Goal: Transaction & Acquisition: Purchase product/service

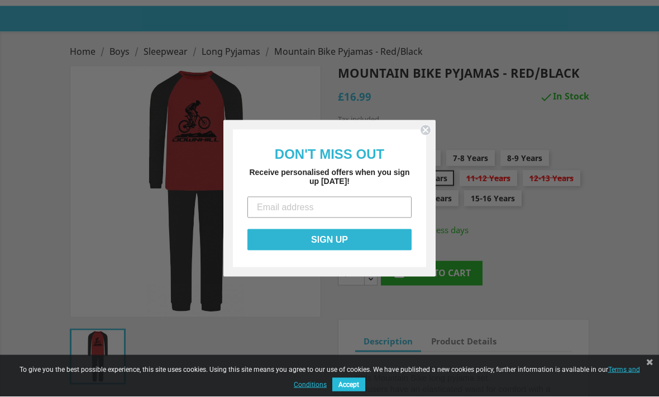
scroll to position [99, 0]
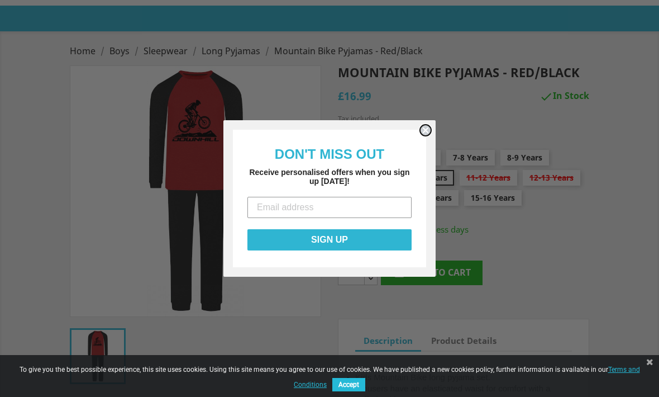
click at [423, 136] on circle "Close dialog" at bounding box center [426, 130] width 11 height 11
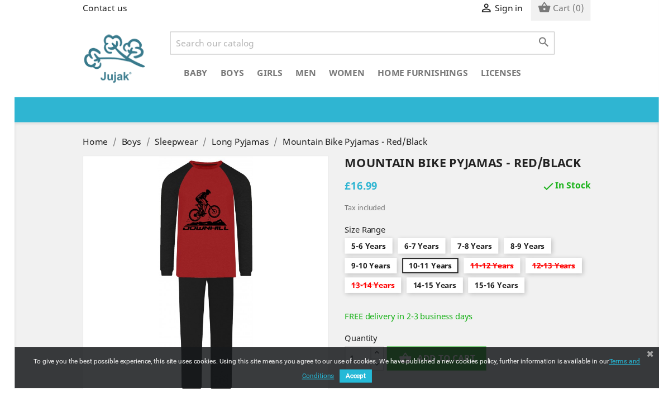
scroll to position [75, 0]
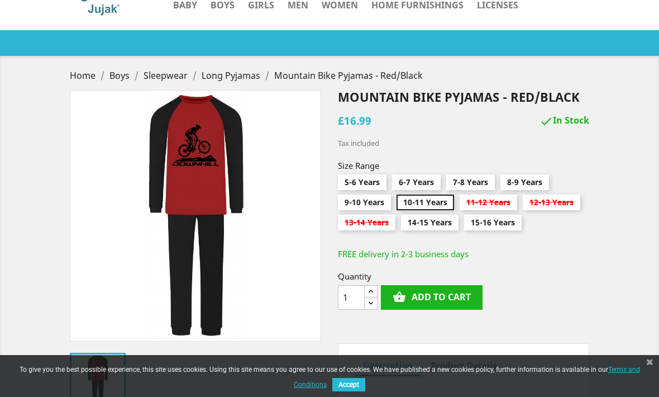
click at [94, 365] on img at bounding box center [98, 380] width 56 height 56
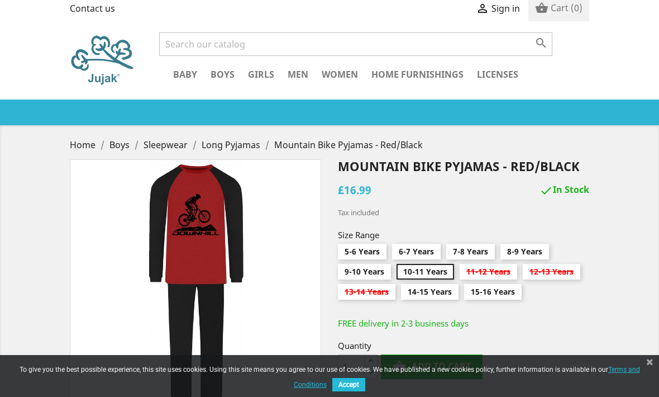
scroll to position [0, 0]
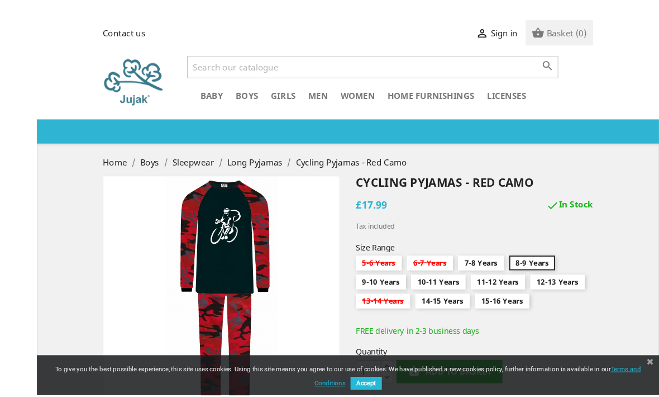
scroll to position [78, 0]
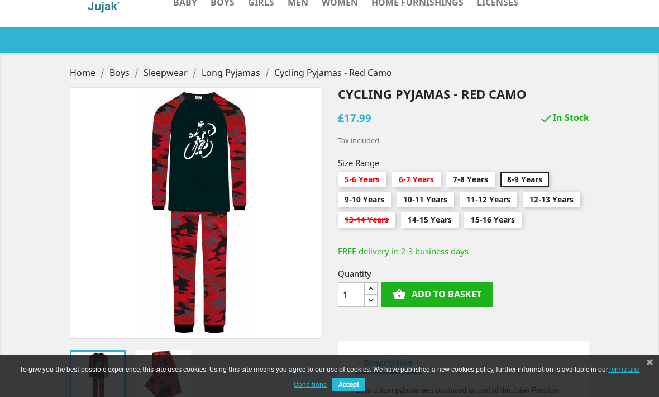
click at [141, 227] on div "" at bounding box center [195, 212] width 251 height 251
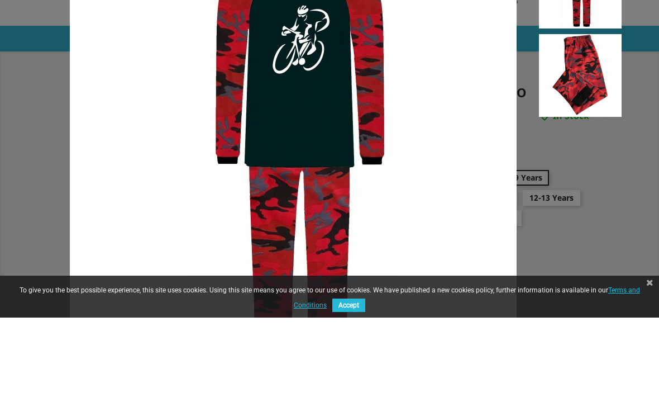
scroll to position [0, 0]
click at [103, 217] on img at bounding box center [293, 248] width 447 height 447
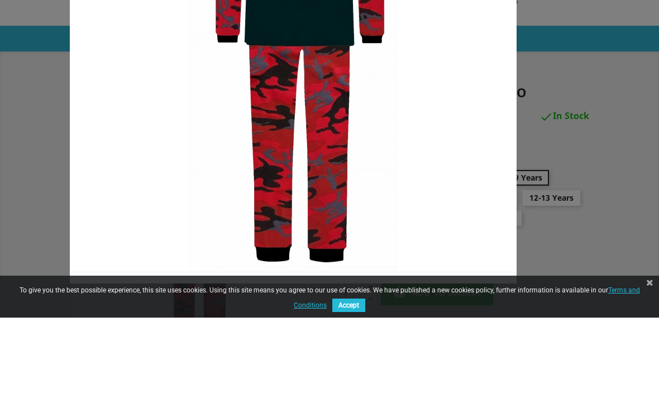
scroll to position [121, 0]
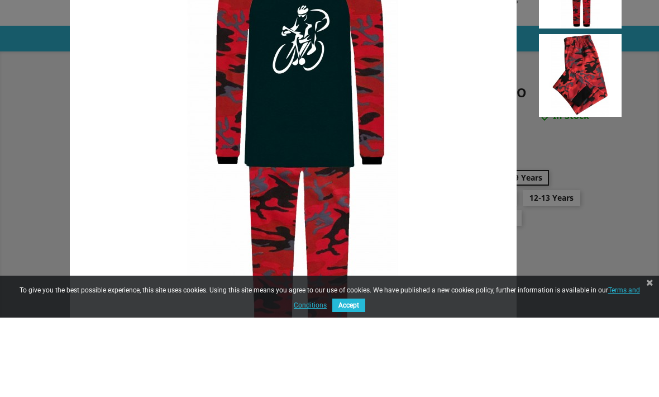
scroll to position [0, 0]
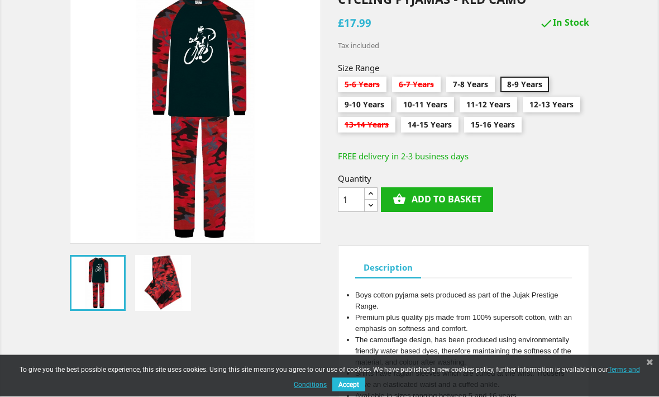
scroll to position [173, 0]
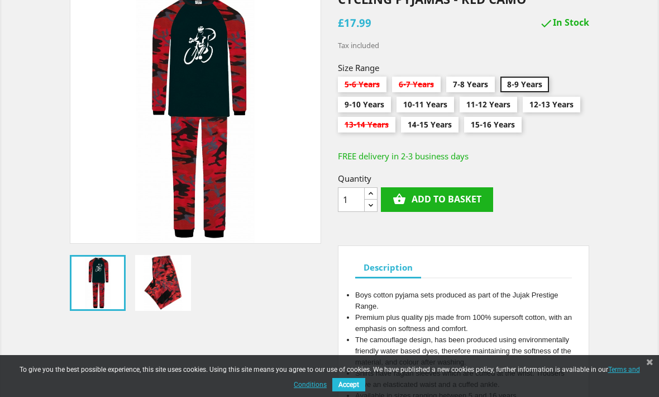
click at [561, 106] on input "12-13 Years" at bounding box center [552, 107] width 58 height 20
radio input "true"
click at [468, 204] on button "shopping_basket Add to basket" at bounding box center [437, 199] width 112 height 25
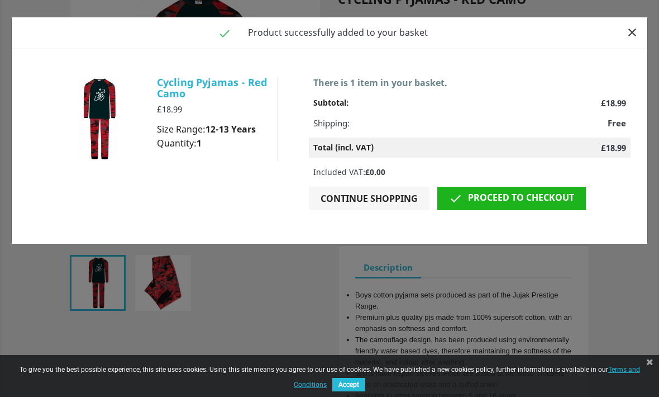
click at [537, 196] on link " Proceed to checkout" at bounding box center [511, 198] width 149 height 23
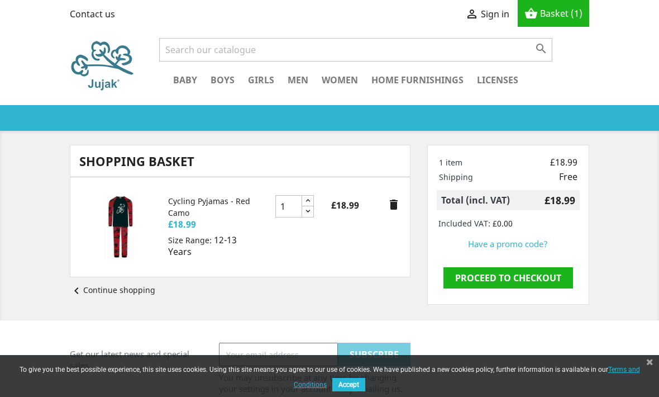
click at [0, 0] on link "Long Pyjamas" at bounding box center [0, 0] width 0 height 0
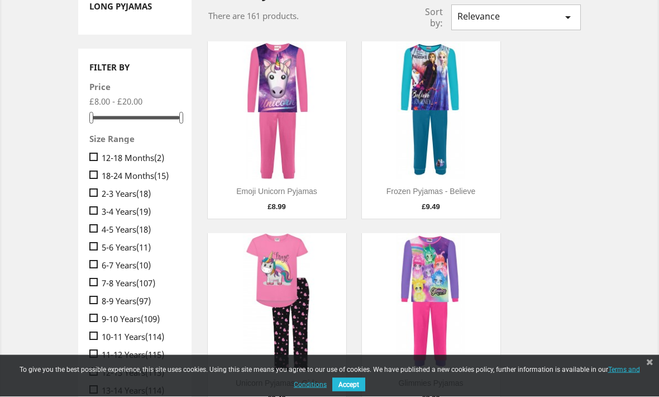
scroll to position [178, 0]
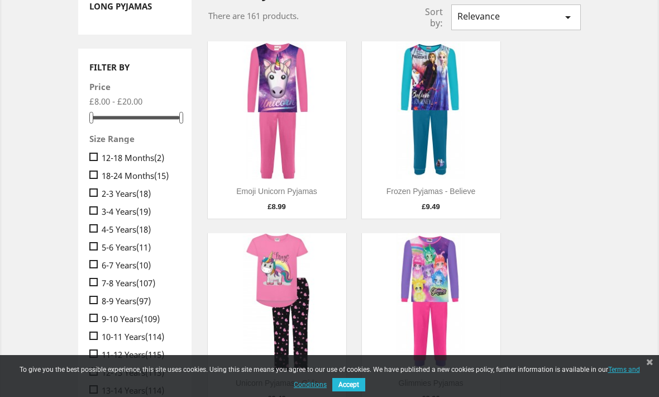
click at [90, 286] on span "" at bounding box center [93, 282] width 8 height 8
click at [90, 279] on input " 7-8 Years (107)" at bounding box center [92, 274] width 7 height 7
checkbox input "true"
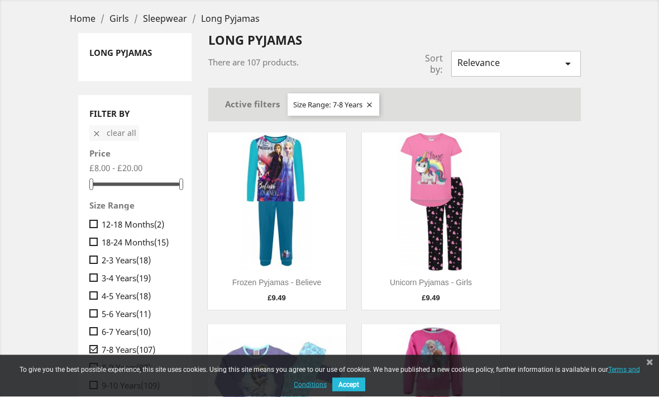
scroll to position [133, 0]
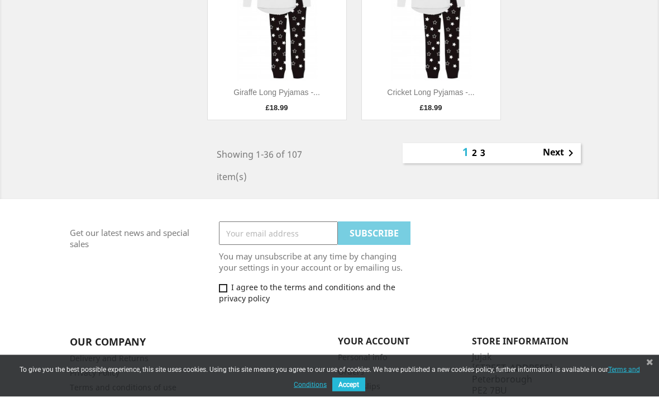
click at [546, 151] on link "Next " at bounding box center [560, 153] width 35 height 13
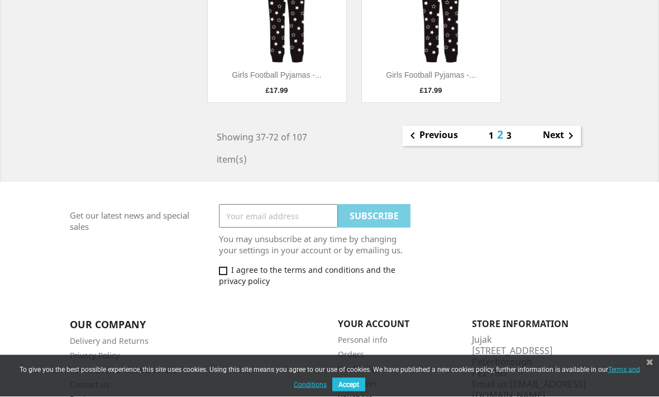
click at [565, 141] on icon "" at bounding box center [570, 136] width 13 height 13
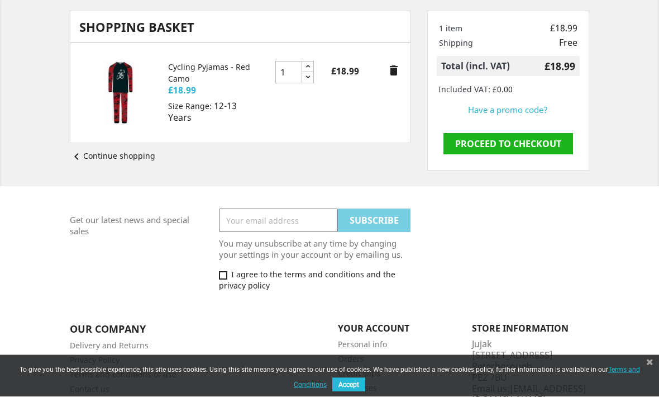
scroll to position [138, 0]
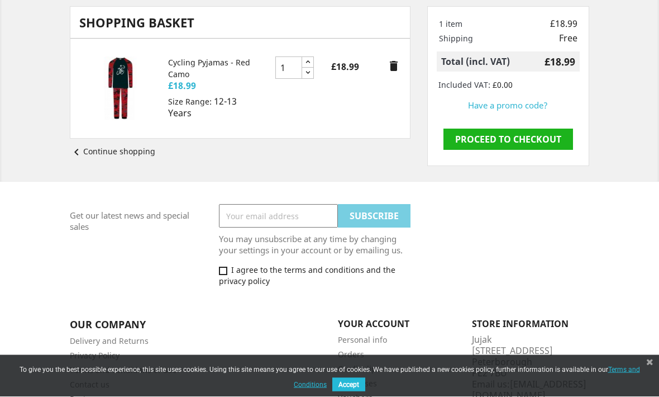
click at [521, 140] on link "Proceed to checkout" at bounding box center [509, 139] width 130 height 21
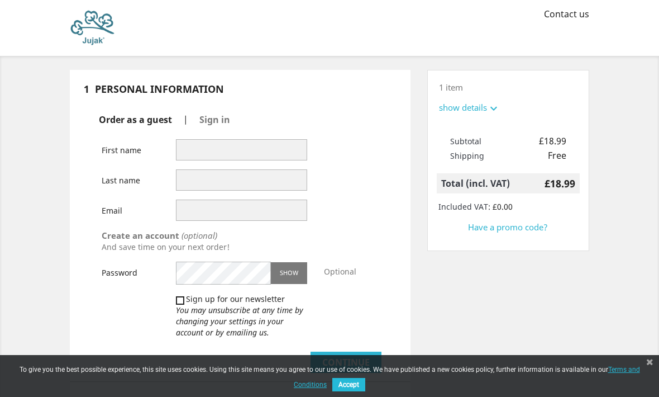
click at [500, 112] on icon "expand_more" at bounding box center [493, 108] width 13 height 13
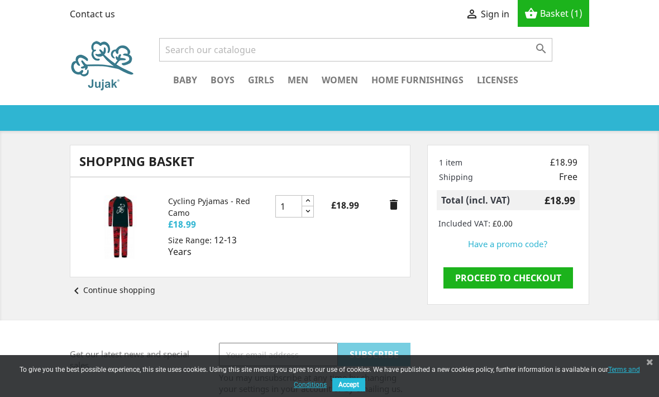
click at [111, 232] on img at bounding box center [120, 227] width 64 height 64
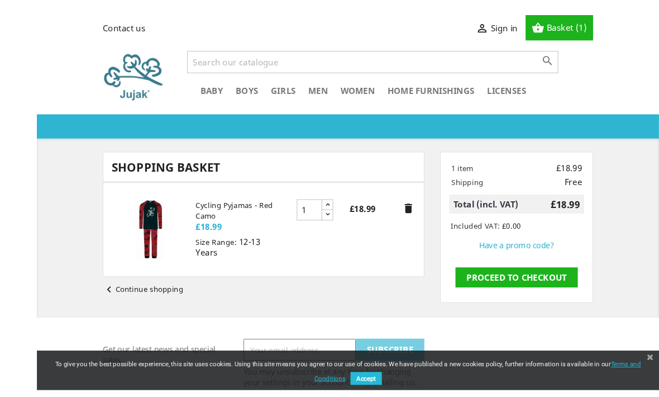
scroll to position [11, 0]
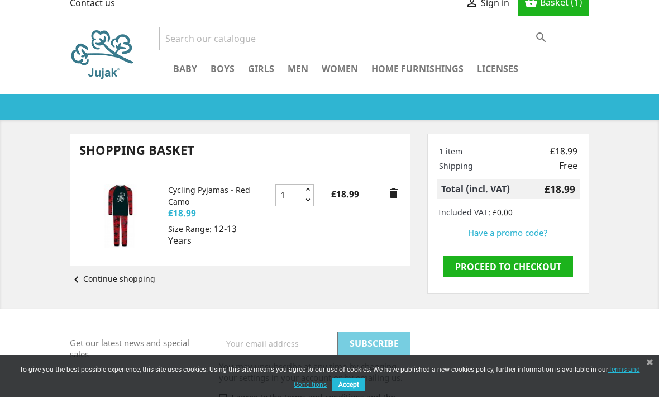
click at [123, 215] on img at bounding box center [120, 216] width 64 height 64
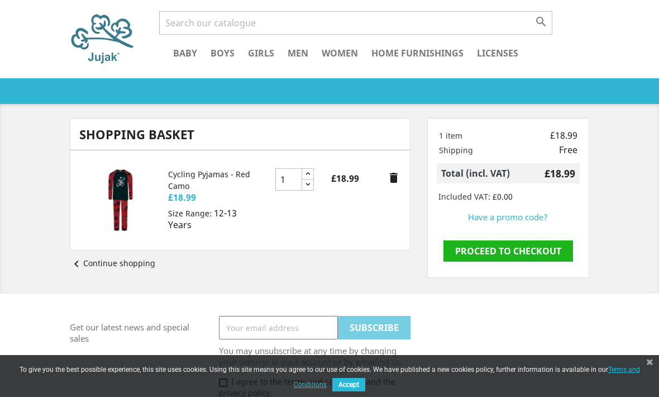
scroll to position [0, 0]
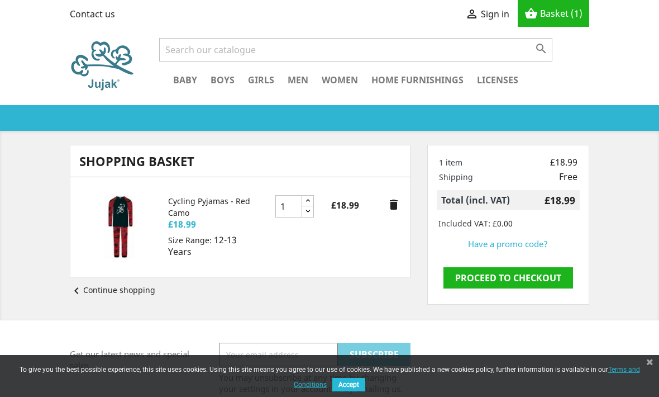
click at [0, 0] on link "Short Sleeved T Shirts" at bounding box center [0, 0] width 0 height 0
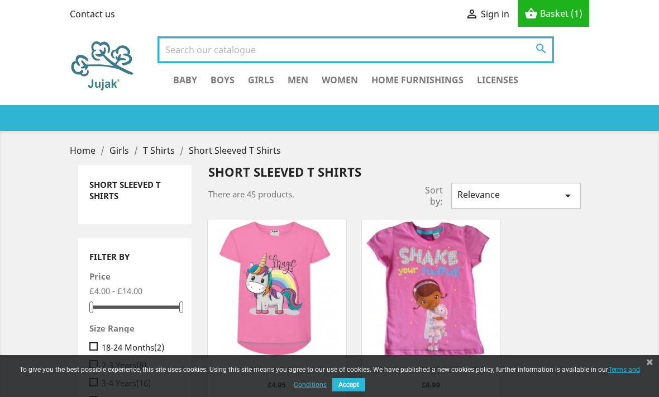
click at [170, 40] on input "Search" at bounding box center [355, 49] width 393 height 23
type input "Christmas"
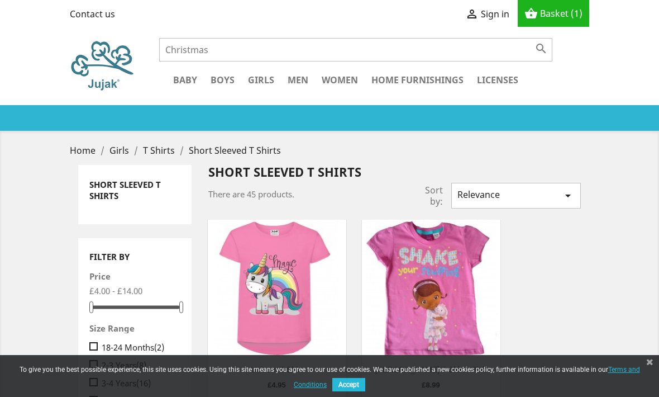
click at [543, 52] on icon "" at bounding box center [541, 48] width 13 height 13
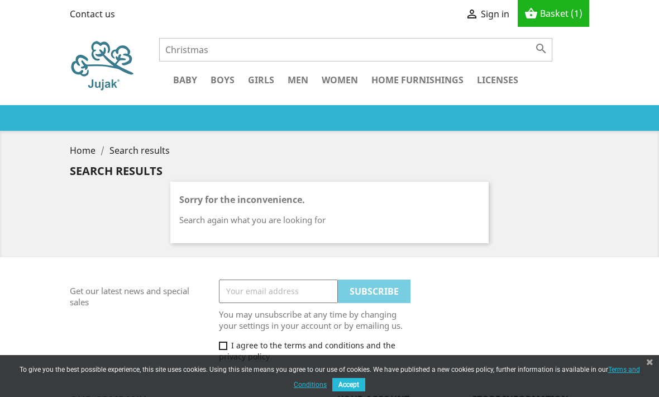
click at [570, 19] on link "shopping_basket Basket (1)" at bounding box center [553, 13] width 58 height 12
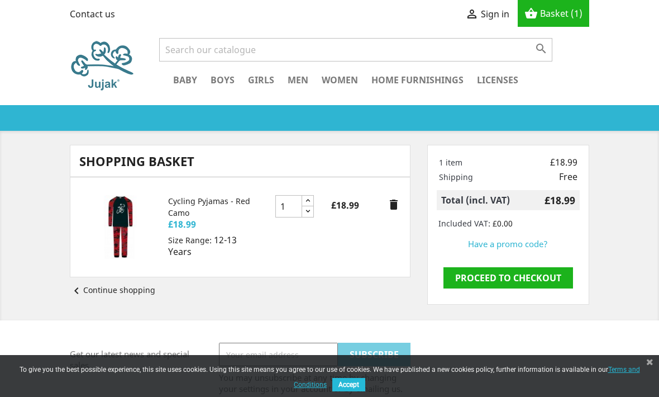
click at [0, 0] on link "Bath Mat" at bounding box center [0, 0] width 0 height 0
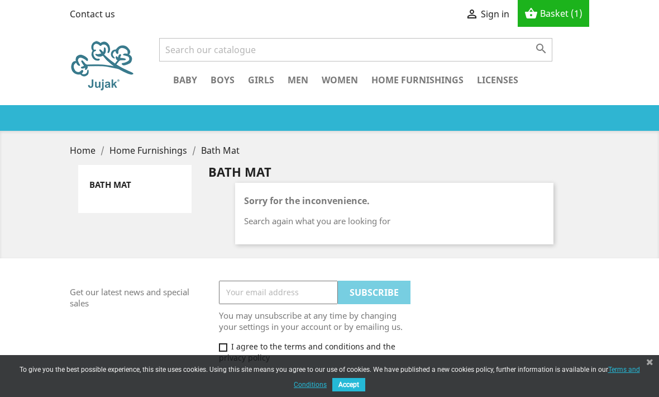
click at [0, 0] on link "Cushions / Cushion Covers" at bounding box center [0, 0] width 0 height 0
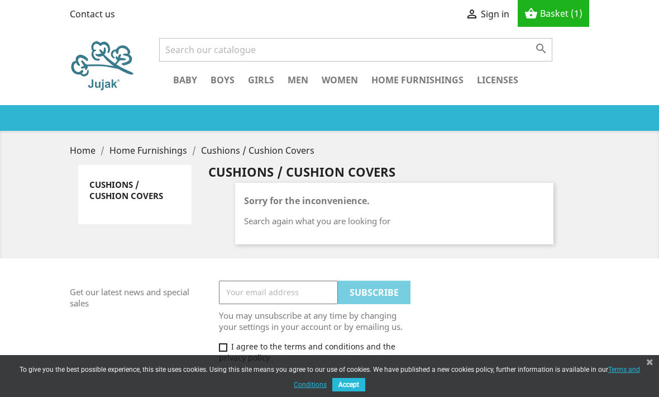
click at [0, 0] on div "Boxers T Shirts   Sleepwear Short Pyjamas Long Pyjamas" at bounding box center [0, 0] width 0 height 0
click at [0, 0] on link "T Shirts" at bounding box center [0, 0] width 0 height 0
